Goal: Information Seeking & Learning: Learn about a topic

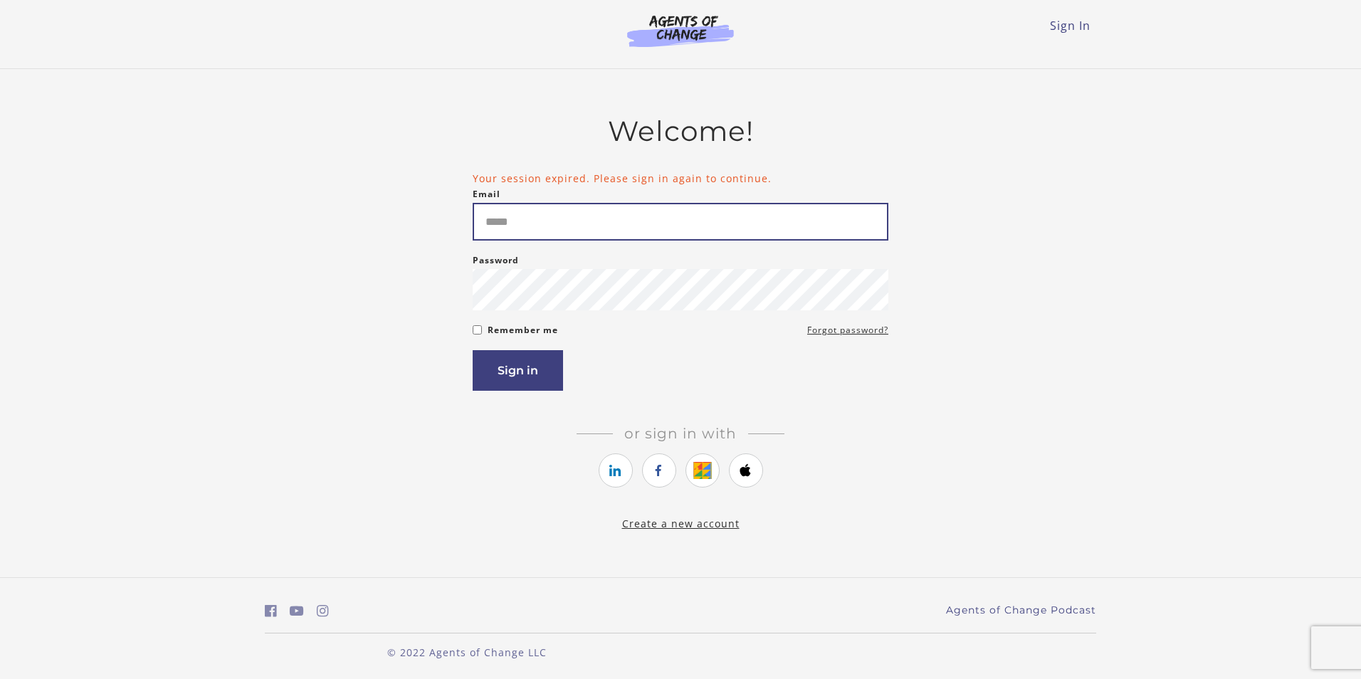
click at [523, 203] on input "Email" at bounding box center [681, 222] width 416 height 38
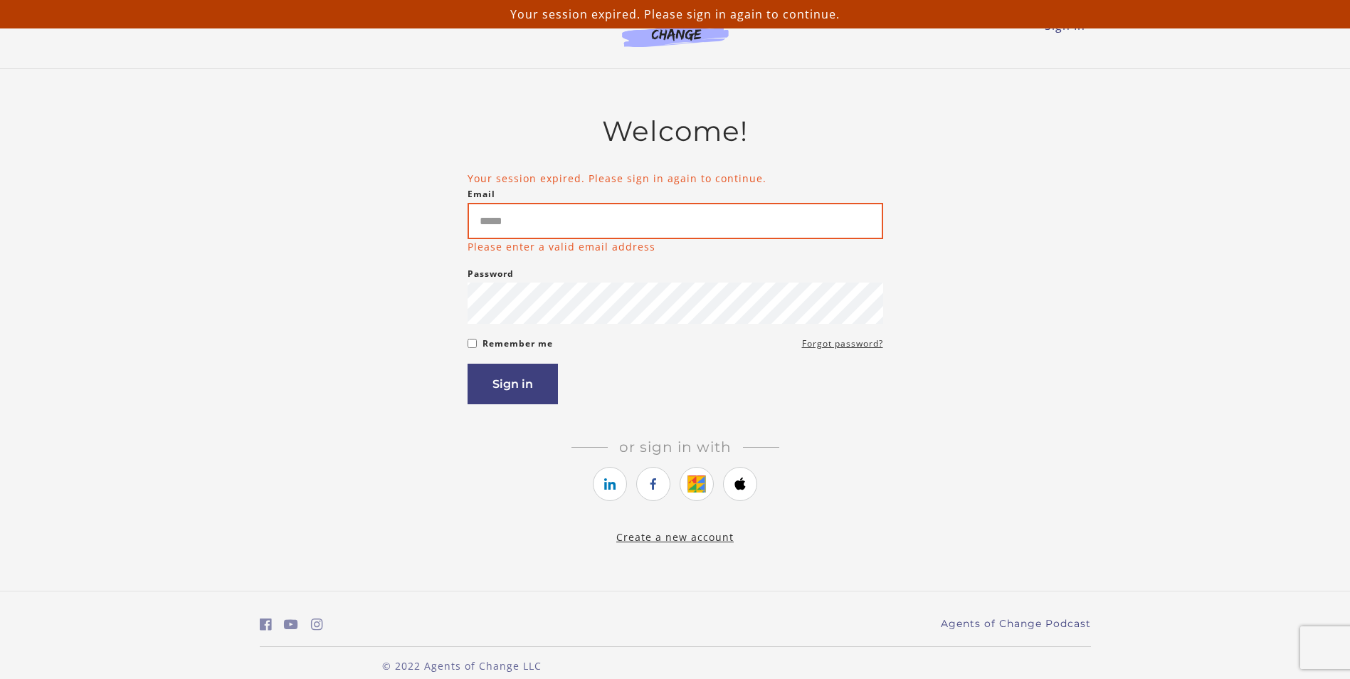
click at [640, 229] on input "Email" at bounding box center [676, 221] width 416 height 36
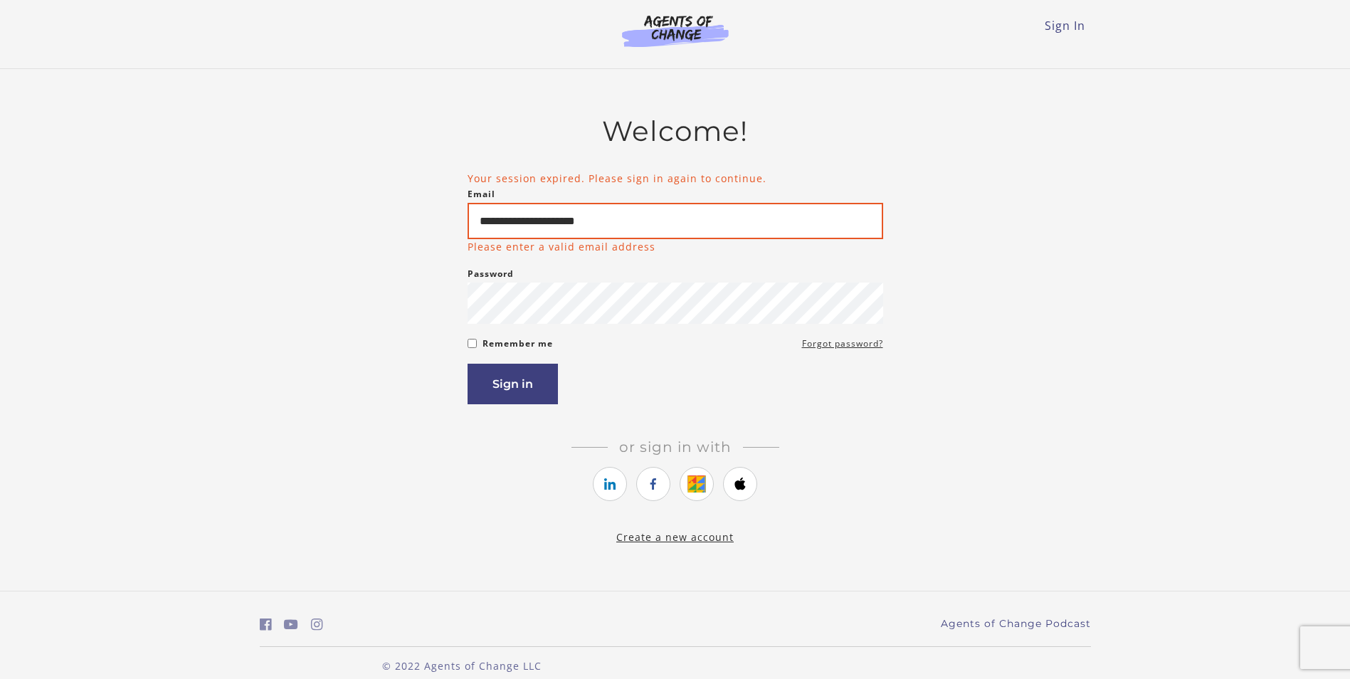
type input "**********"
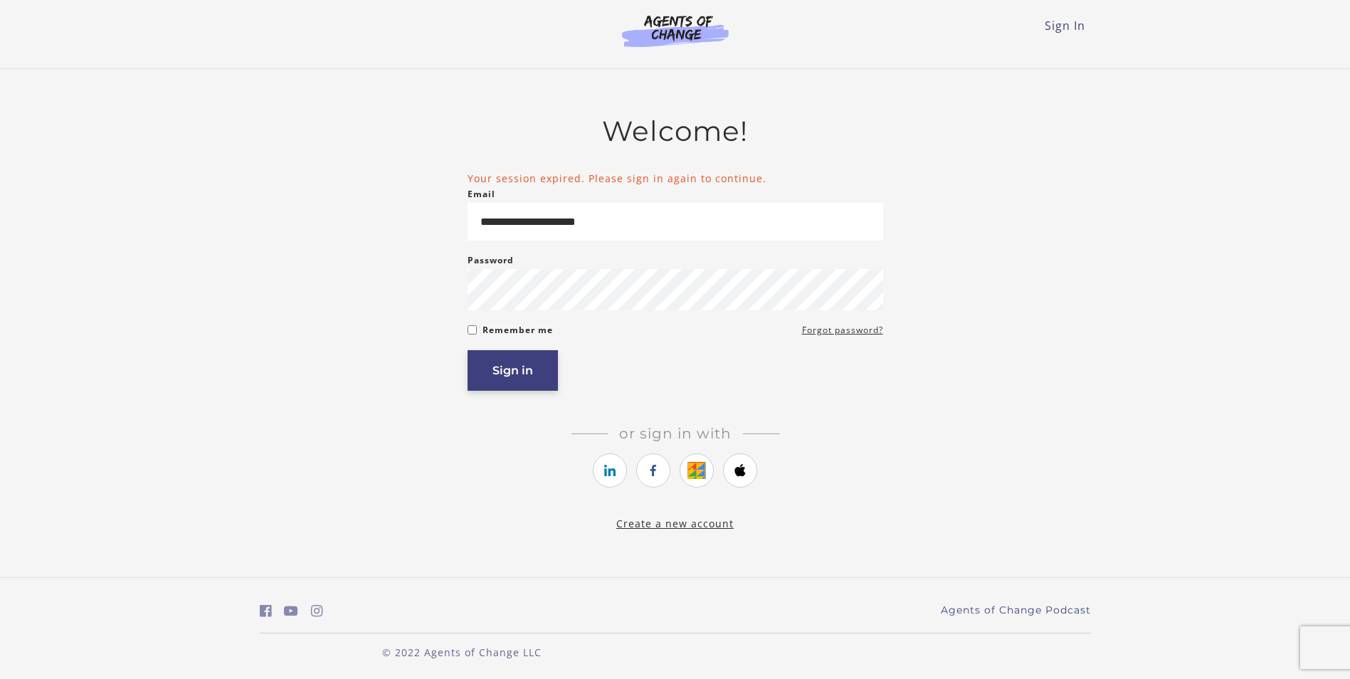
click at [520, 365] on button "Sign in" at bounding box center [513, 370] width 90 height 41
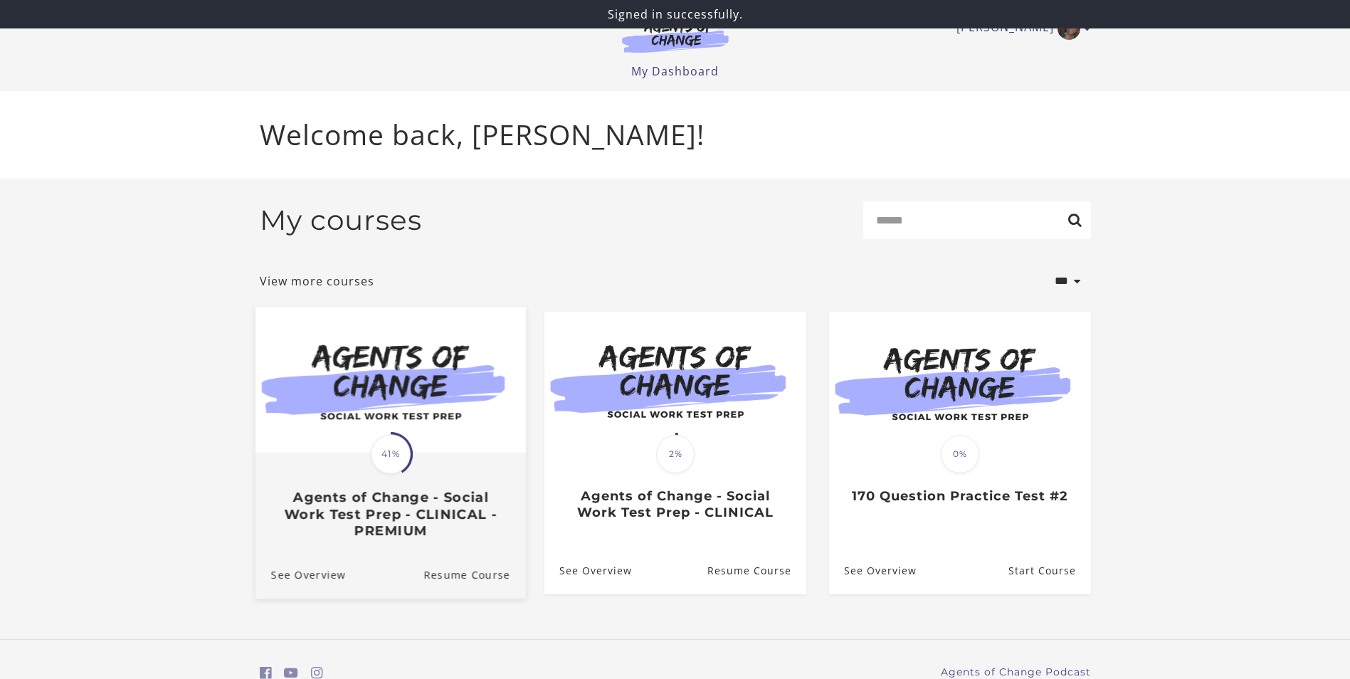
click at [387, 455] on span "41%" at bounding box center [391, 454] width 40 height 40
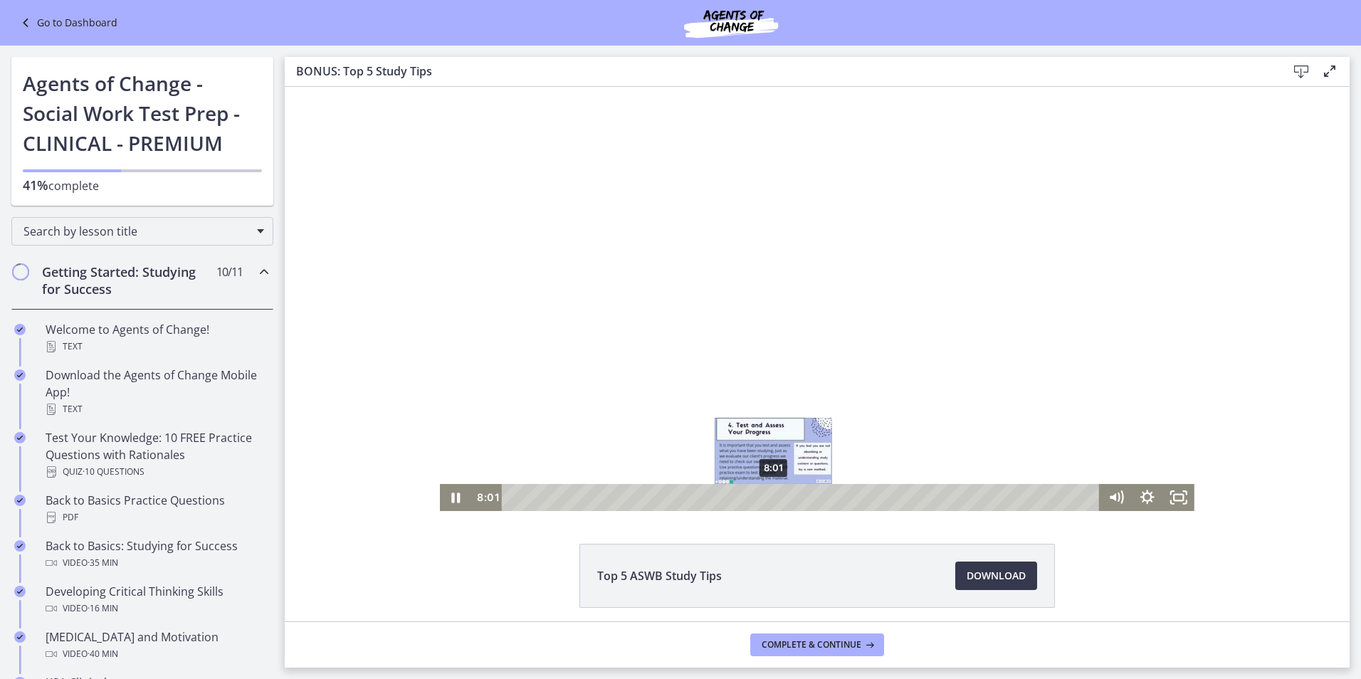
click at [769, 493] on div "8:01" at bounding box center [802, 497] width 579 height 27
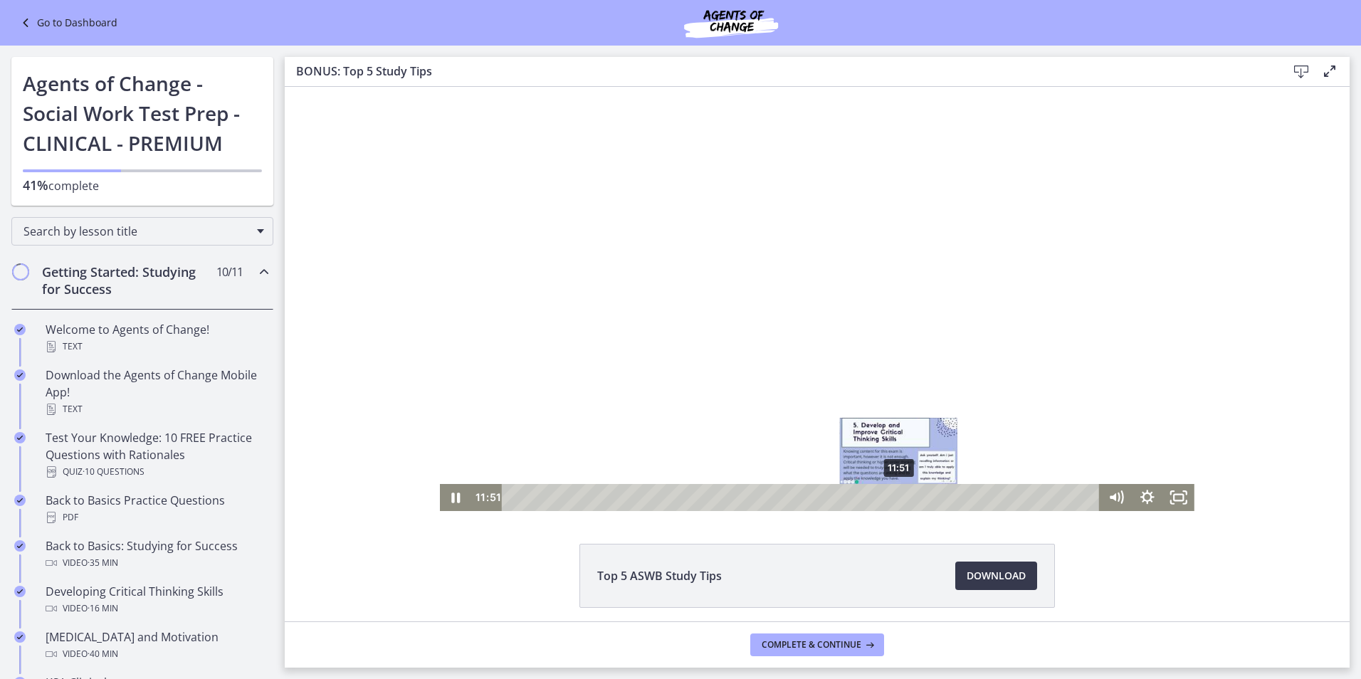
drag, startPoint x: 767, startPoint y: 496, endPoint x: 929, endPoint y: 498, distance: 162.3
click at [903, 498] on div "Playbar" at bounding box center [898, 497] width 9 height 9
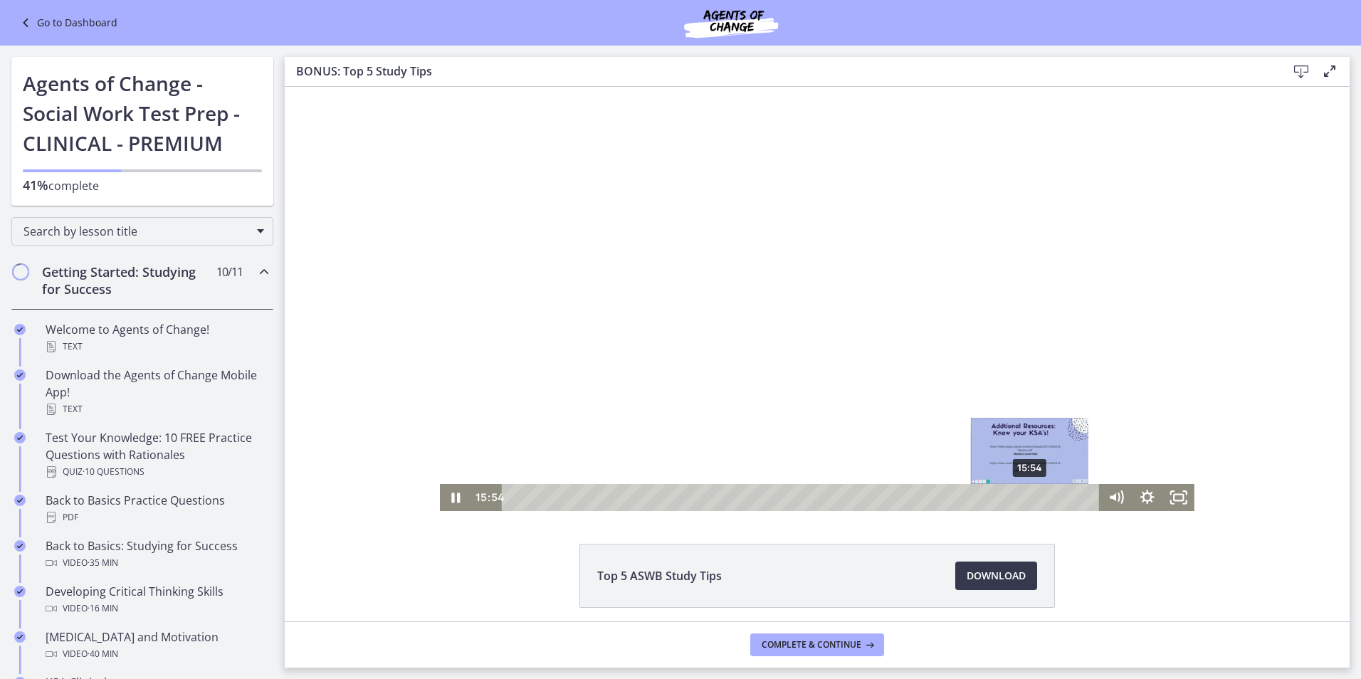
drag, startPoint x: 929, startPoint y: 498, endPoint x: 1049, endPoint y: 495, distance: 120.3
click at [1034, 495] on div "Playbar" at bounding box center [1030, 497] width 9 height 9
drag, startPoint x: 1049, startPoint y: 495, endPoint x: 1031, endPoint y: 495, distance: 18.5
click at [1031, 495] on div "Playbar" at bounding box center [1035, 497] width 9 height 9
drag, startPoint x: 1031, startPoint y: 495, endPoint x: 1056, endPoint y: 495, distance: 25.6
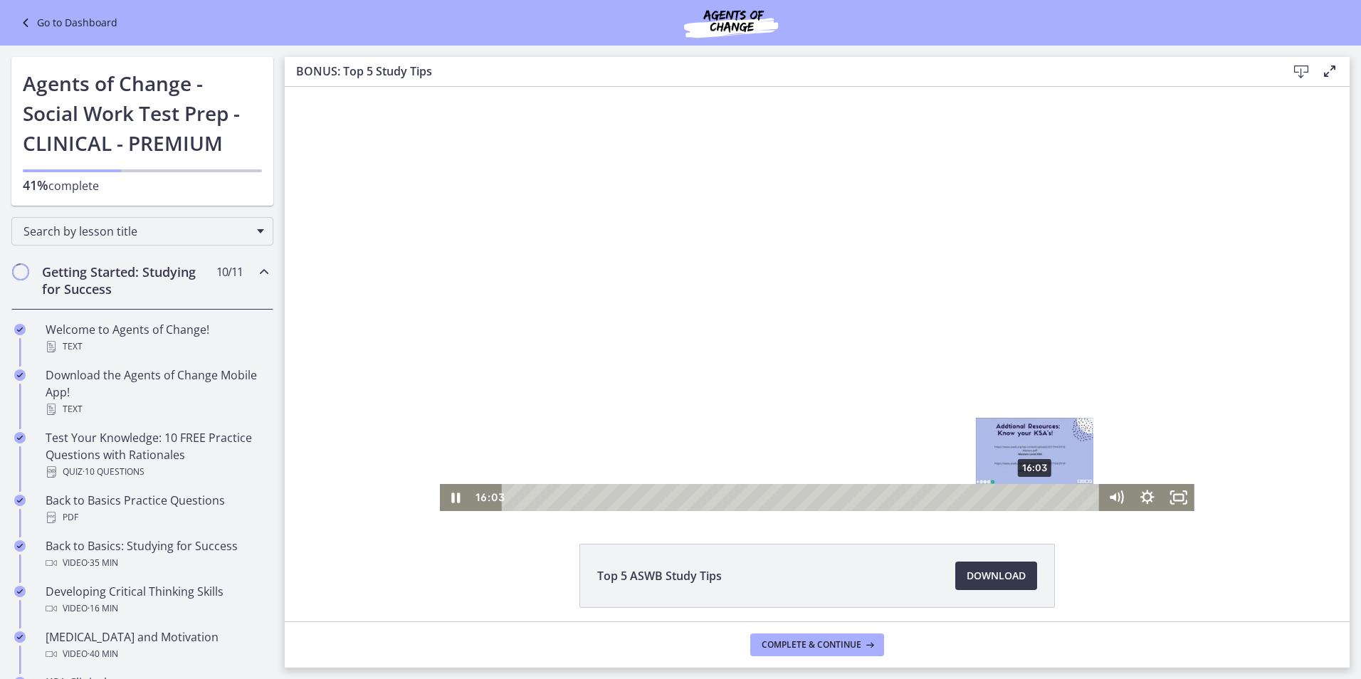
click at [1039, 495] on div "Playbar" at bounding box center [1035, 497] width 9 height 9
drag, startPoint x: 1055, startPoint y: 495, endPoint x: 1066, endPoint y: 495, distance: 11.4
click at [1066, 495] on div "Playbar" at bounding box center [1068, 497] width 9 height 9
click at [1073, 495] on div "17:22" at bounding box center [802, 497] width 579 height 27
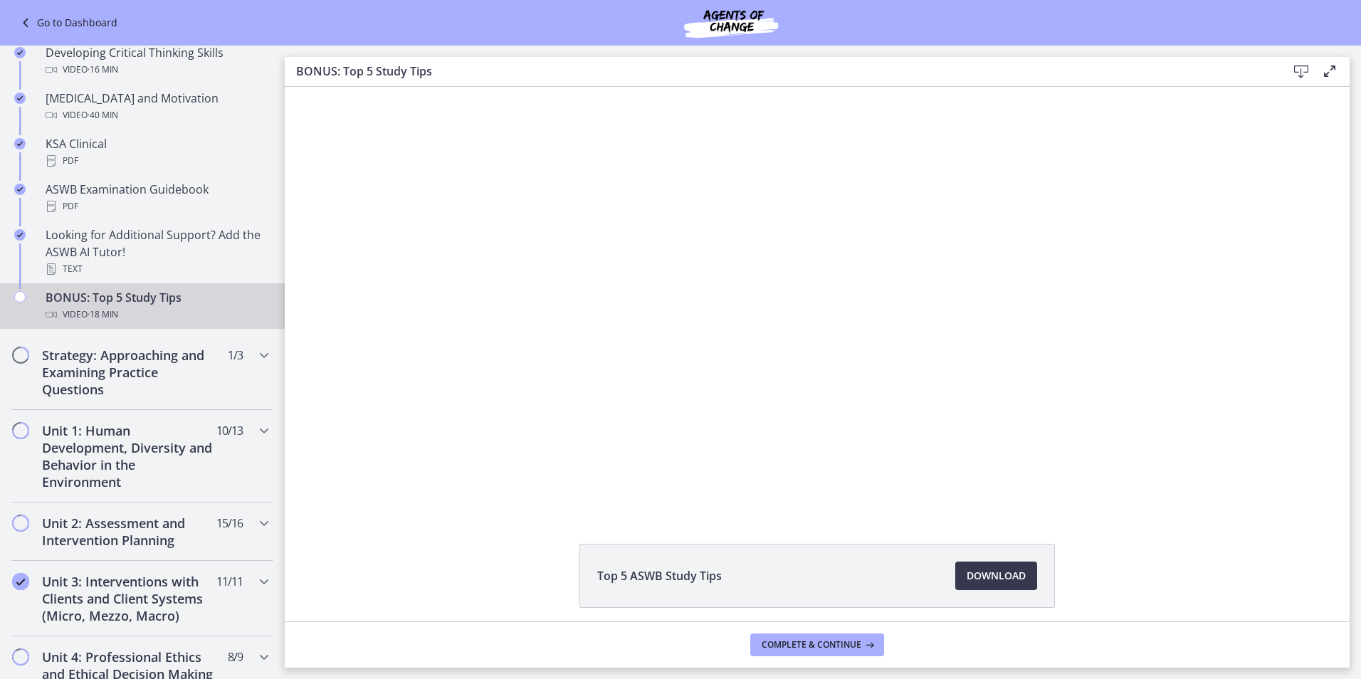
scroll to position [540, 0]
click at [140, 356] on h2 "Strategy: Approaching and Examining Practice Questions" at bounding box center [129, 371] width 174 height 51
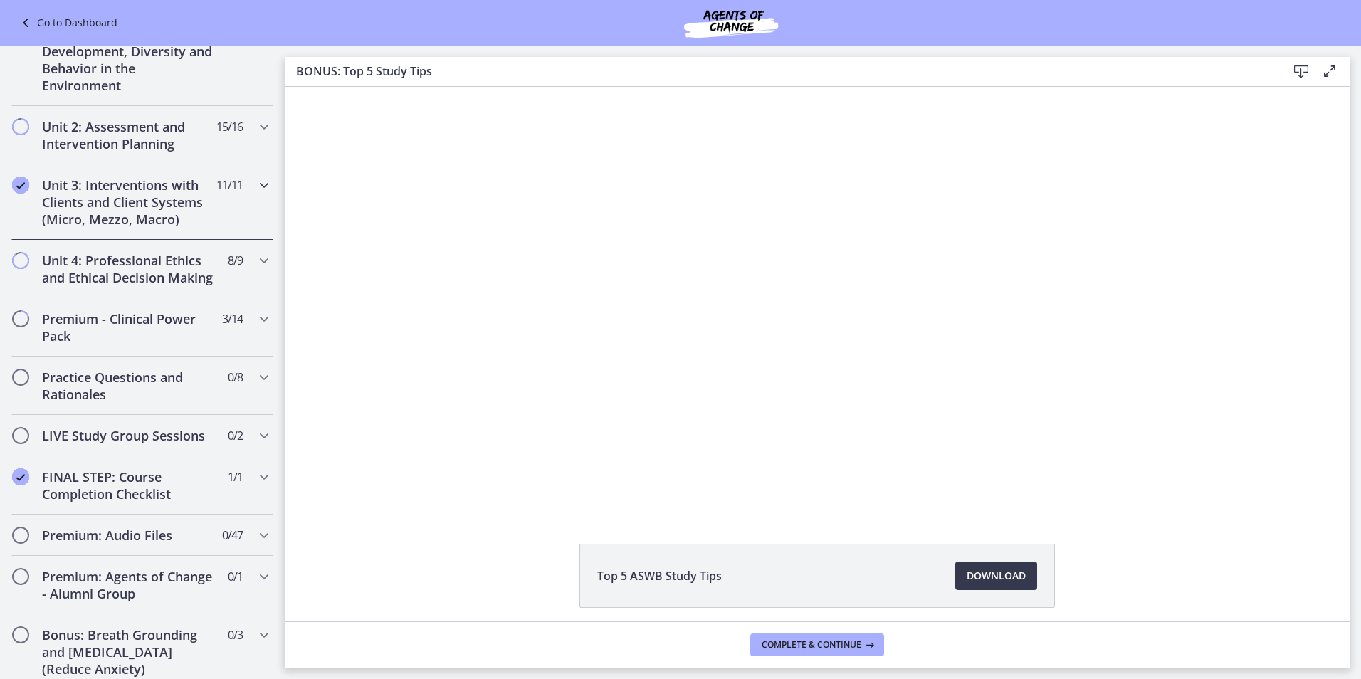
scroll to position [323, 0]
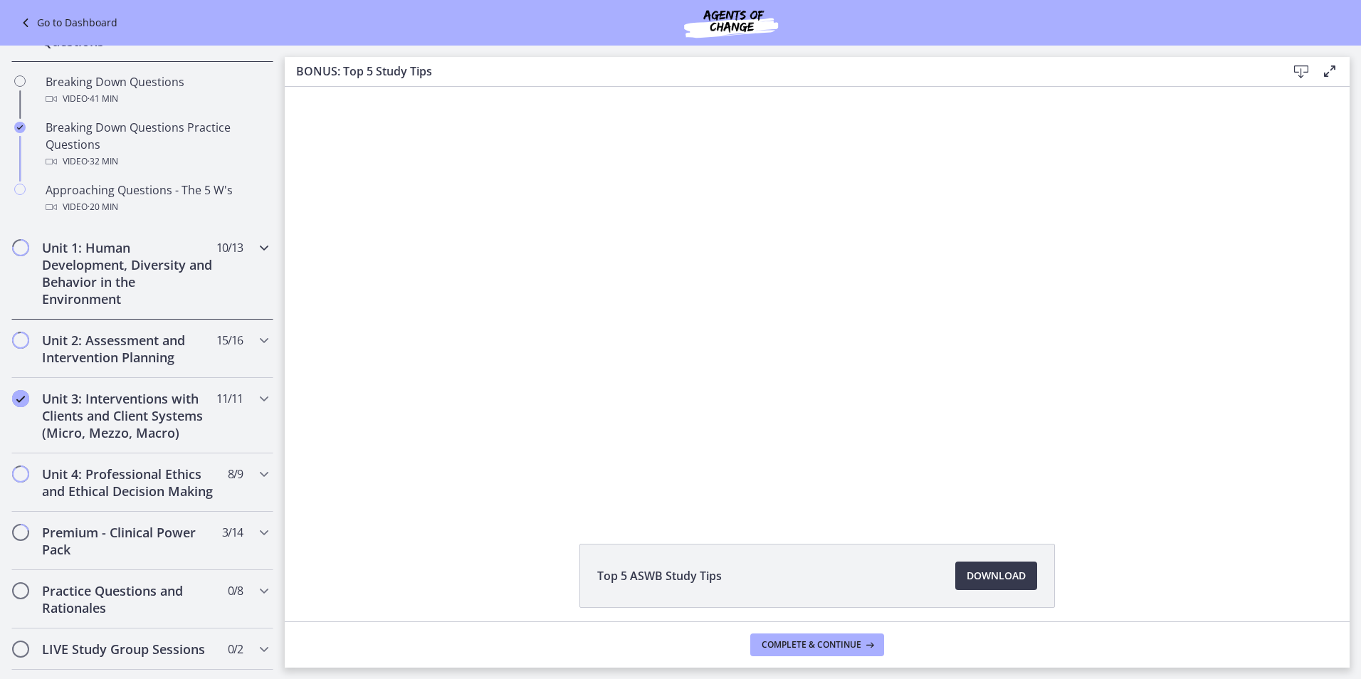
click at [19, 251] on span "Chapters" at bounding box center [21, 248] width 14 height 14
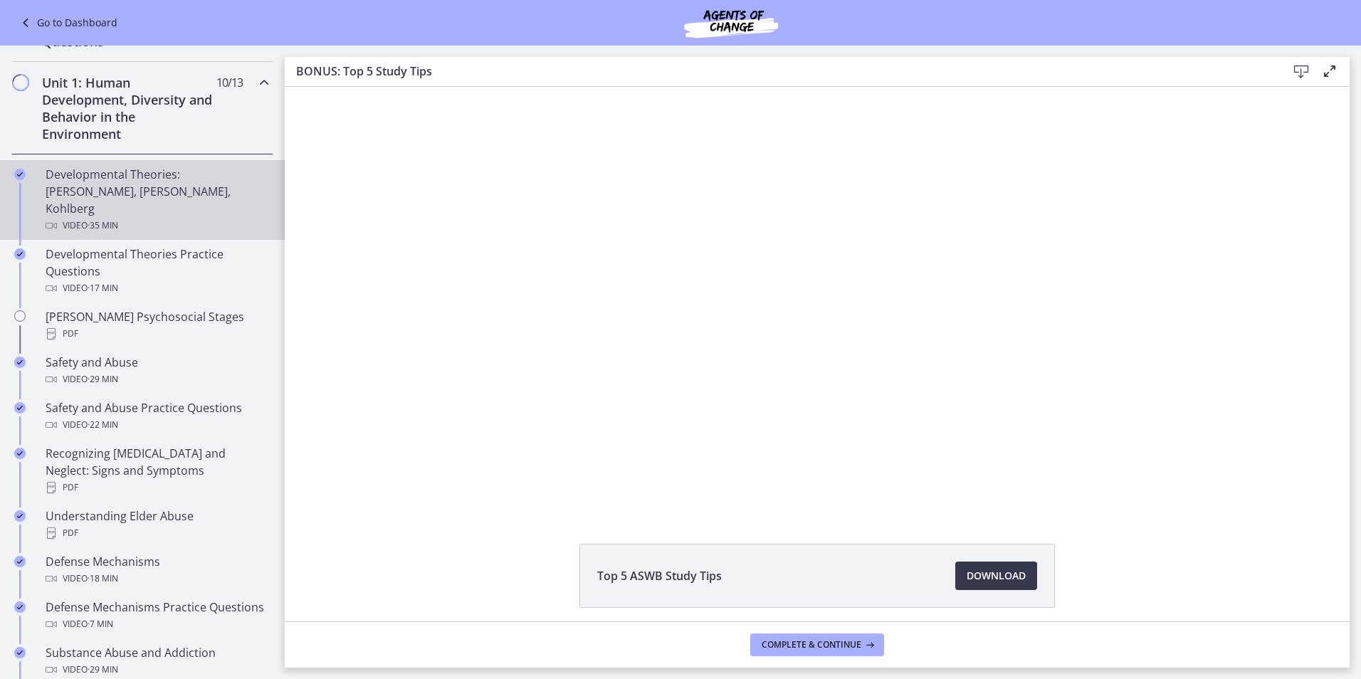
click at [167, 179] on div "Developmental Theories: Erikson, Piaget, Kohlberg Video · 35 min" at bounding box center [157, 200] width 222 height 68
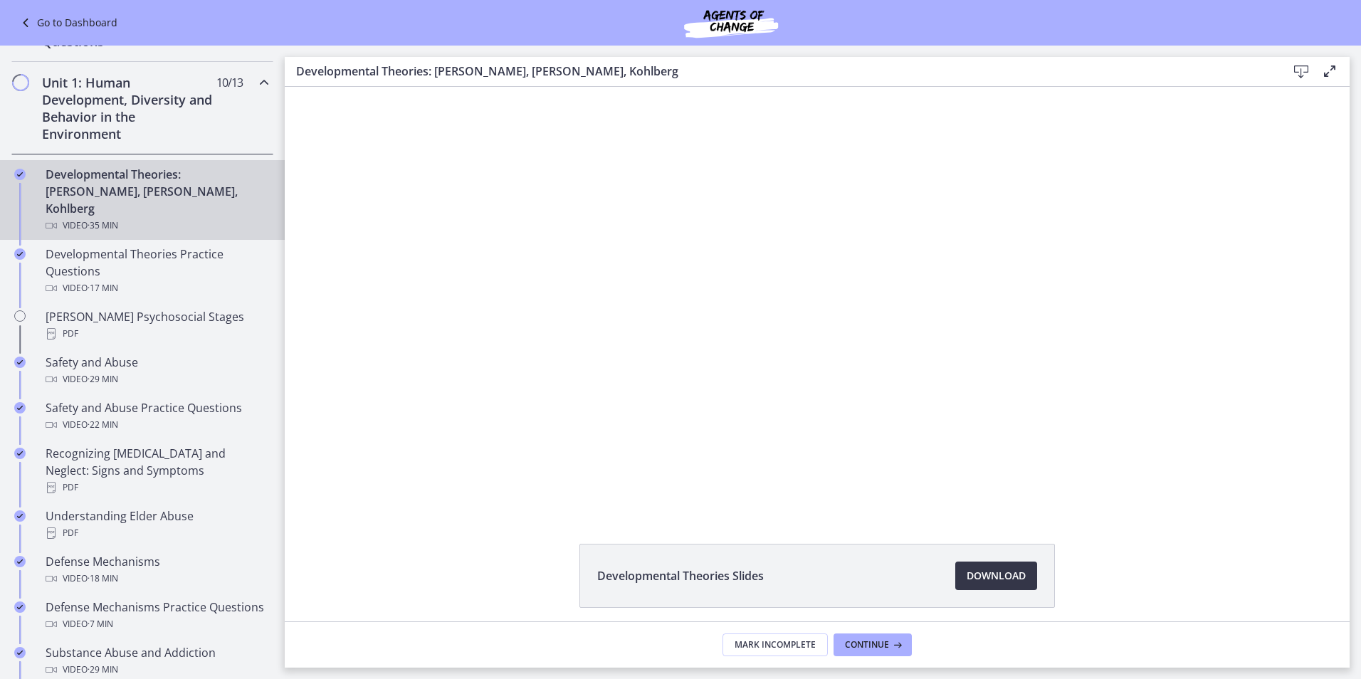
drag, startPoint x: 715, startPoint y: 579, endPoint x: 996, endPoint y: 577, distance: 281.2
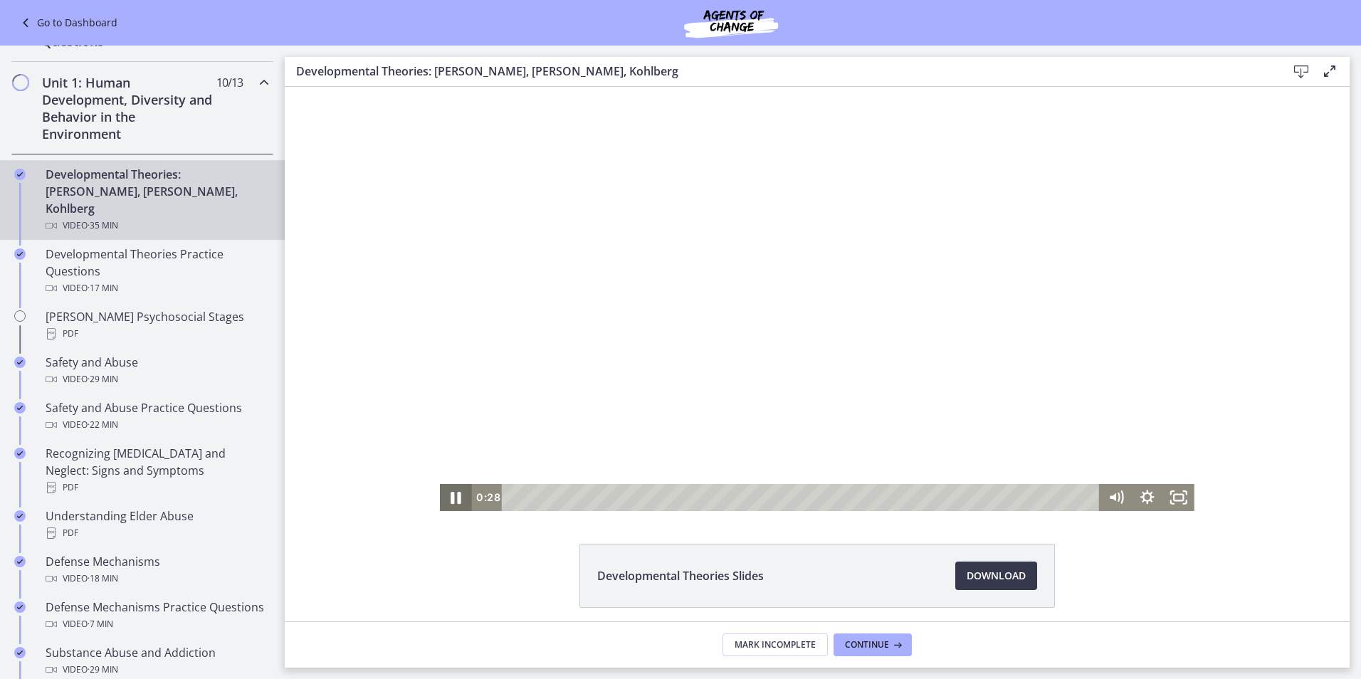
click at [453, 492] on icon "Pause" at bounding box center [456, 497] width 38 height 33
click at [453, 500] on icon "Play Video" at bounding box center [457, 497] width 8 height 11
click at [444, 501] on icon "Pause" at bounding box center [455, 497] width 31 height 27
click at [713, 273] on div at bounding box center [817, 299] width 755 height 424
click at [888, 312] on div at bounding box center [817, 299] width 755 height 424
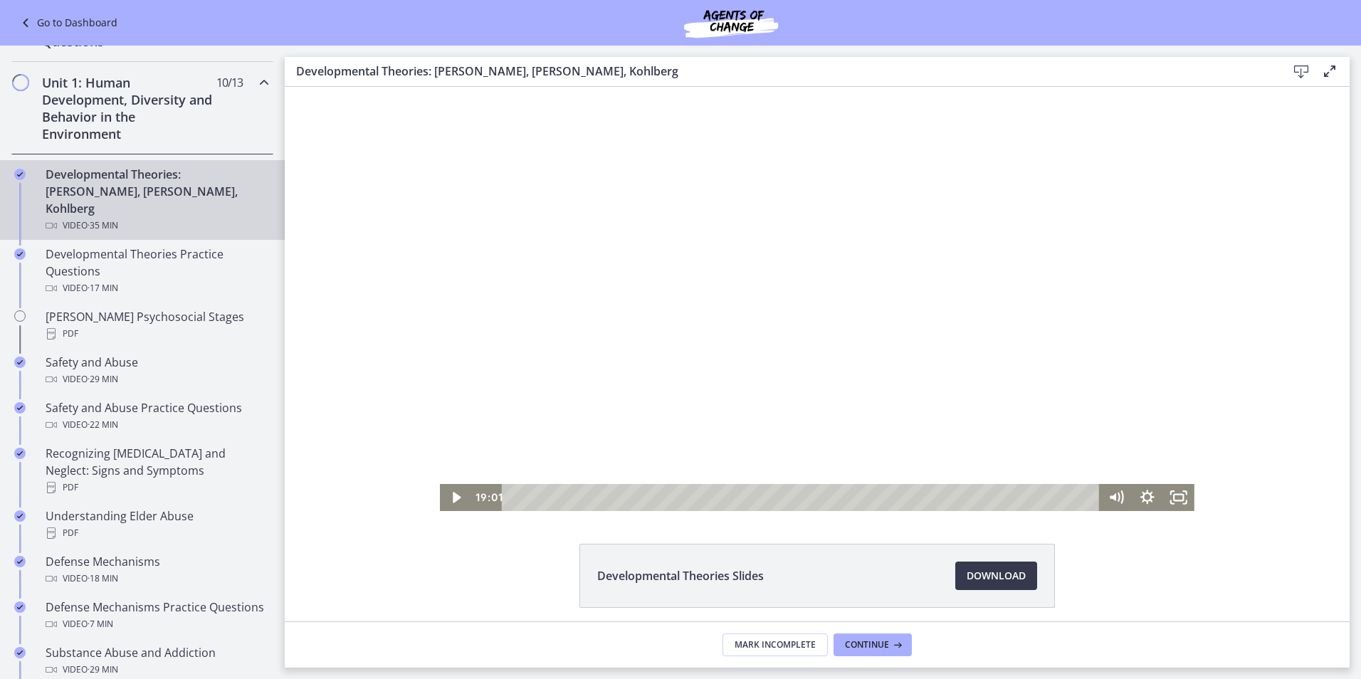
click at [756, 429] on div at bounding box center [817, 299] width 755 height 424
click at [763, 278] on div at bounding box center [817, 299] width 755 height 424
drag, startPoint x: 809, startPoint y: 263, endPoint x: 820, endPoint y: 271, distance: 13.8
click at [816, 269] on div at bounding box center [817, 299] width 755 height 424
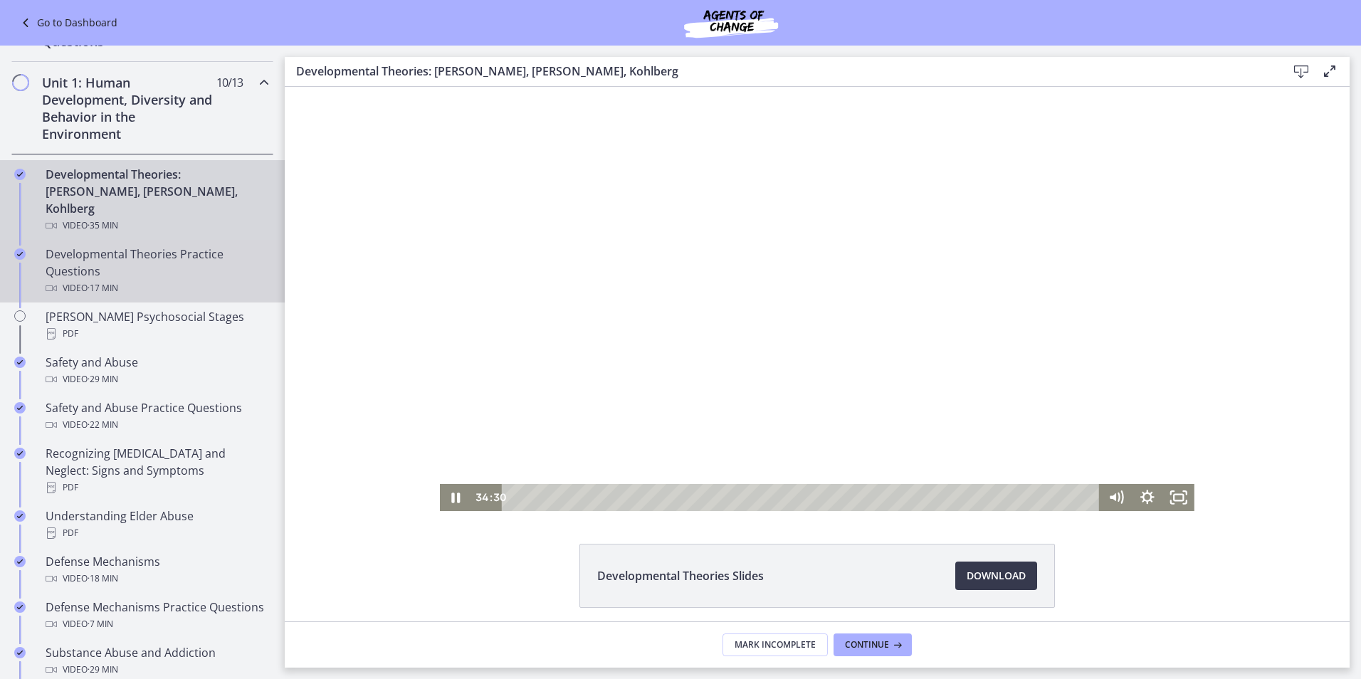
click at [157, 246] on div "Developmental Theories Practice Questions Video · 17 min" at bounding box center [157, 271] width 222 height 51
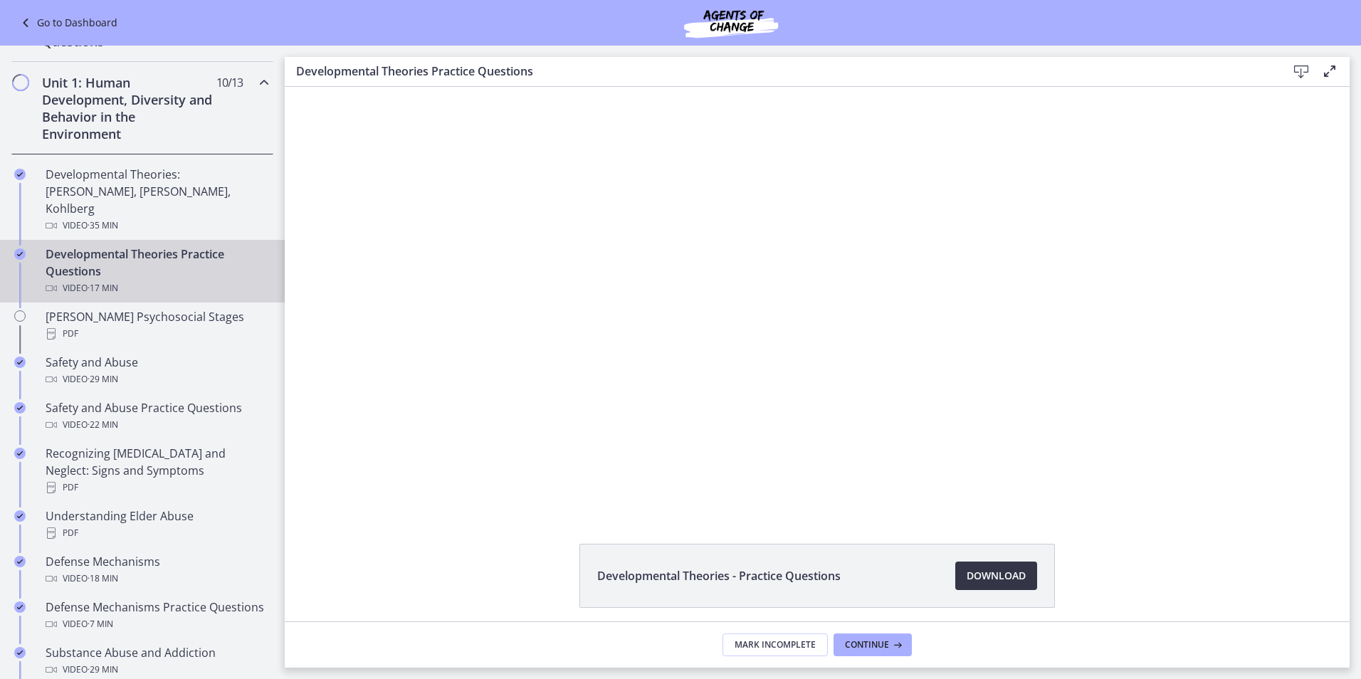
click at [982, 573] on span "Download Opens in a new window" at bounding box center [996, 575] width 59 height 17
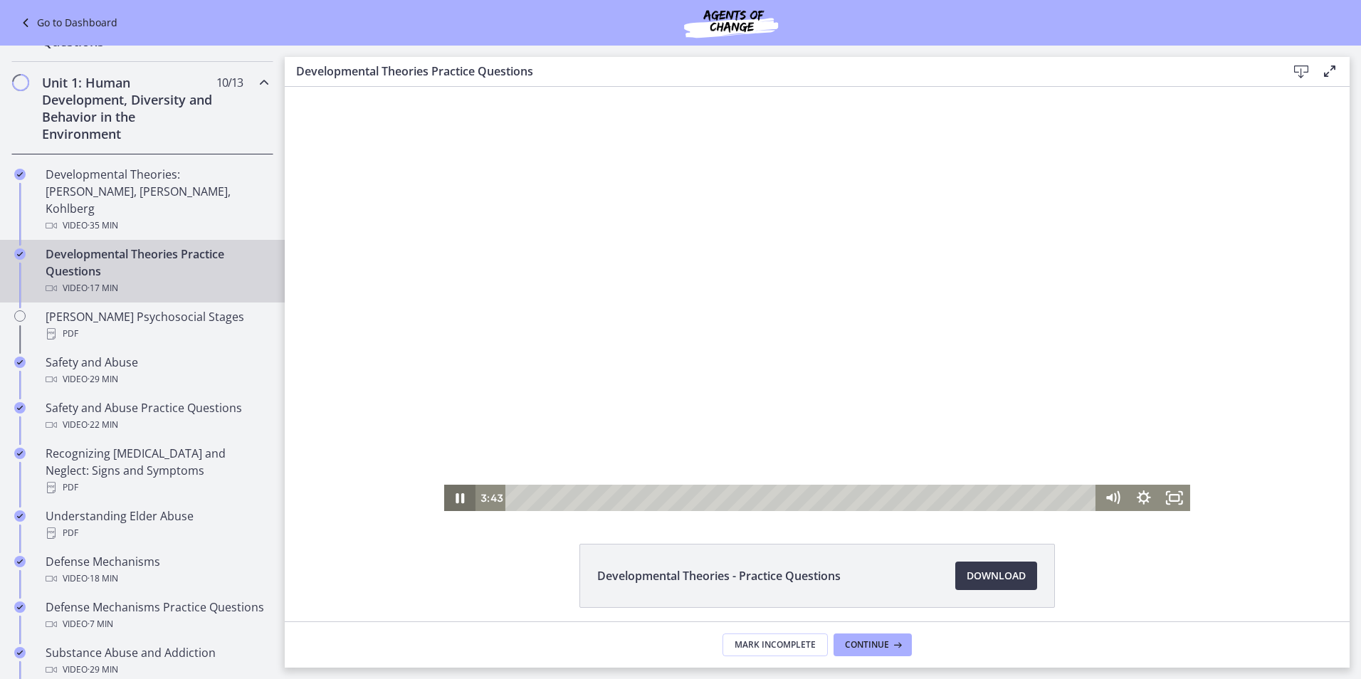
click at [457, 499] on icon "Pause" at bounding box center [460, 498] width 9 height 10
click at [449, 495] on icon "Play Video" at bounding box center [461, 498] width 31 height 26
drag, startPoint x: 1108, startPoint y: 406, endPoint x: 1106, endPoint y: 439, distance: 32.8
click at [1107, 439] on div "Volume" at bounding box center [1112, 439] width 11 height 11
drag, startPoint x: 1104, startPoint y: 436, endPoint x: 1104, endPoint y: 444, distance: 7.8
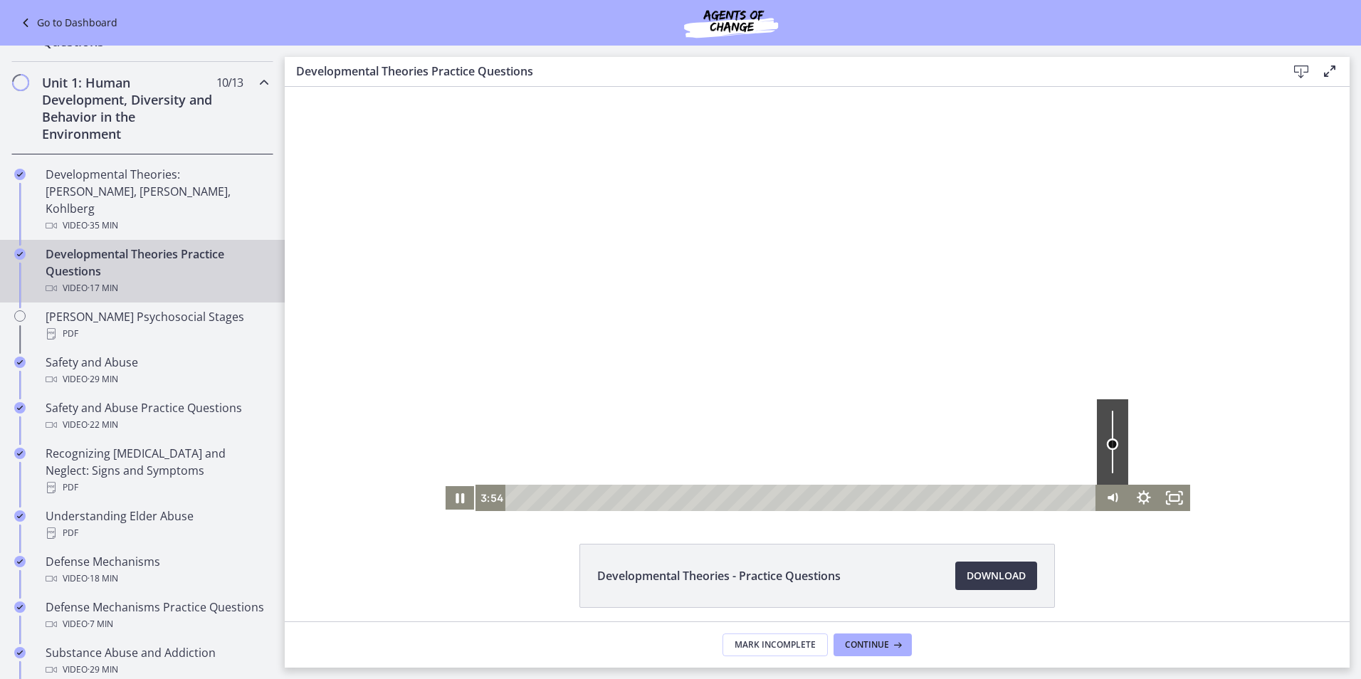
click at [1107, 444] on div "Volume" at bounding box center [1112, 444] width 11 height 11
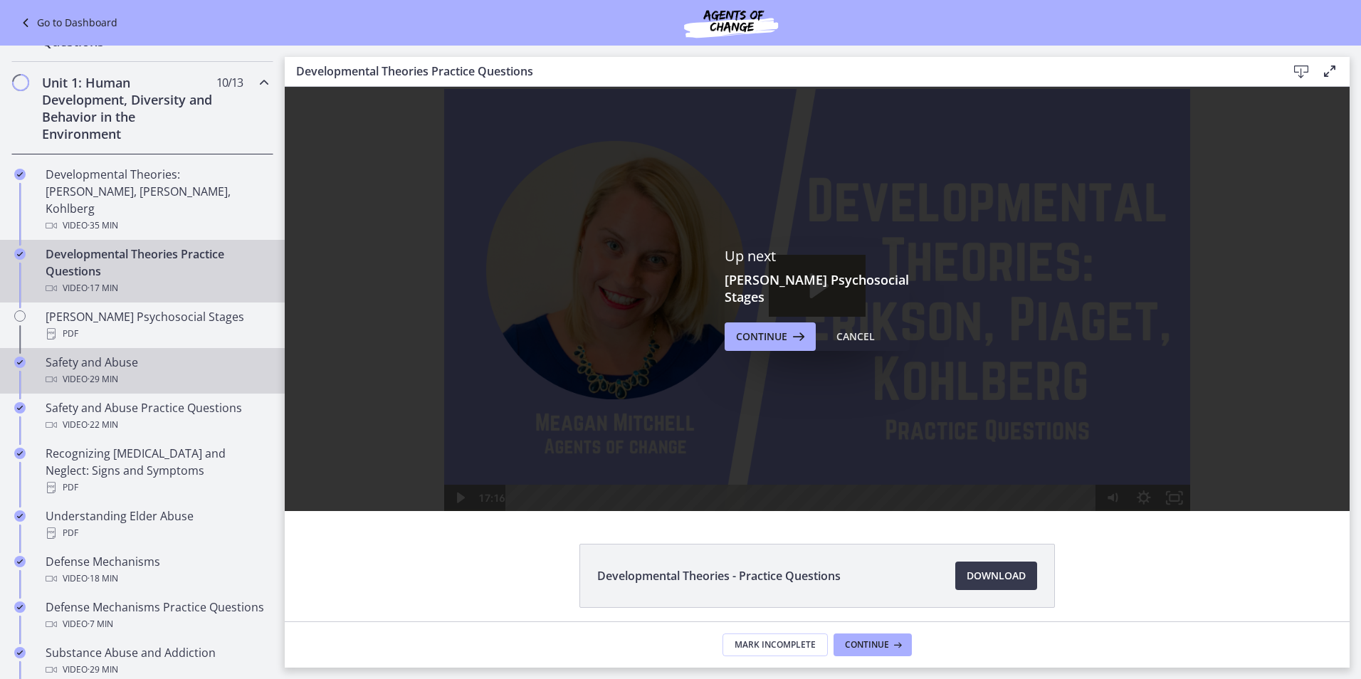
click at [123, 354] on div "Safety and Abuse Video · 29 min" at bounding box center [157, 371] width 222 height 34
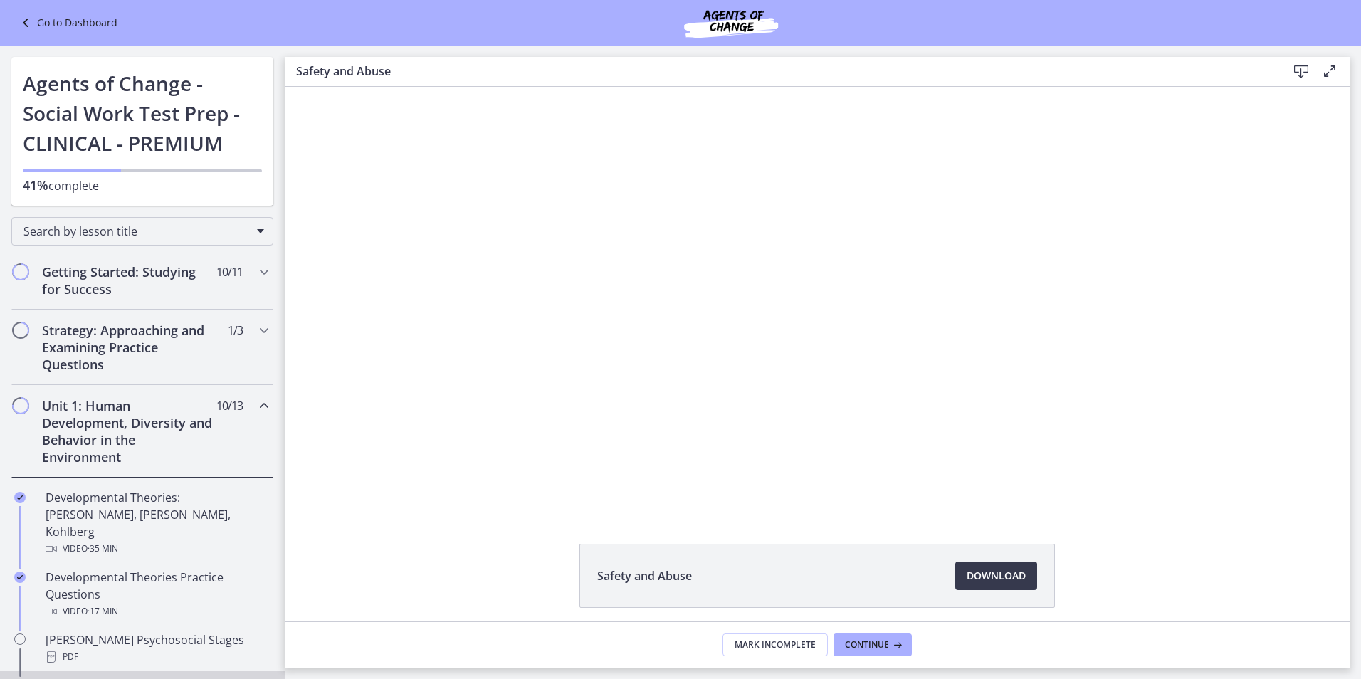
scroll to position [323, 0]
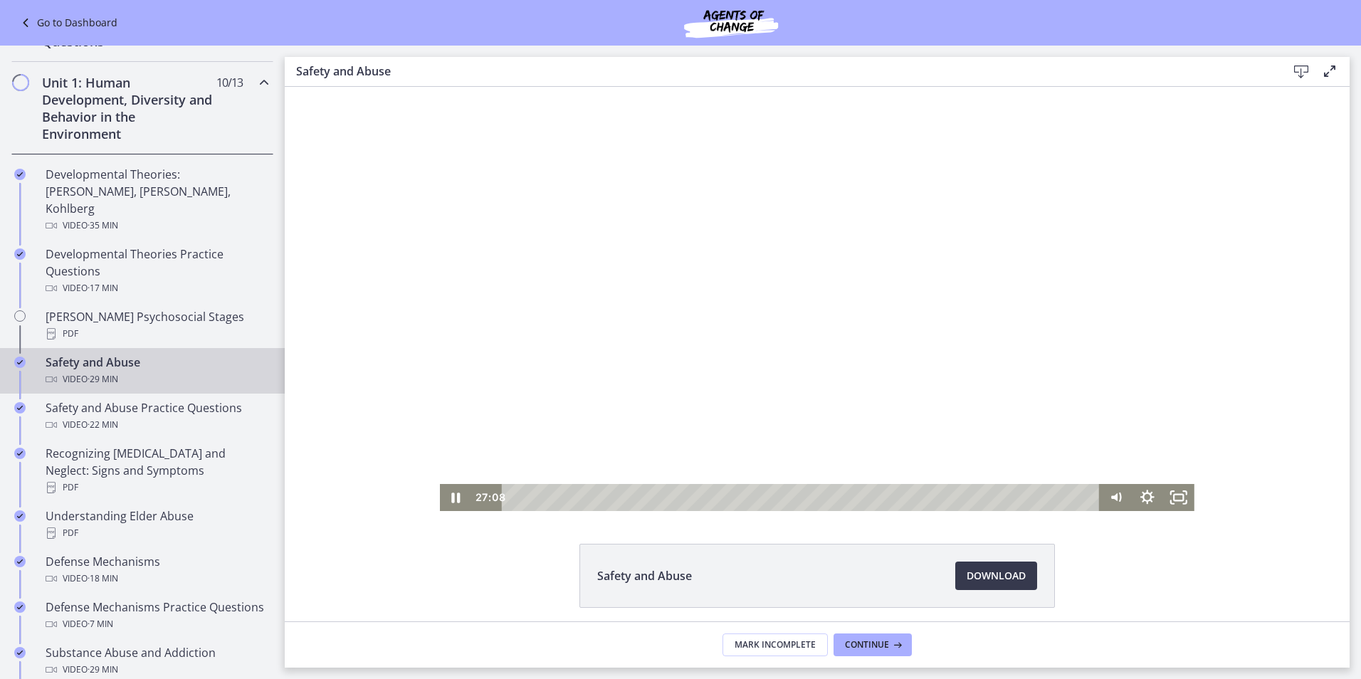
drag, startPoint x: 786, startPoint y: 257, endPoint x: 794, endPoint y: 260, distance: 8.3
click at [789, 258] on div at bounding box center [817, 299] width 755 height 424
